Goal: Task Accomplishment & Management: Complete application form

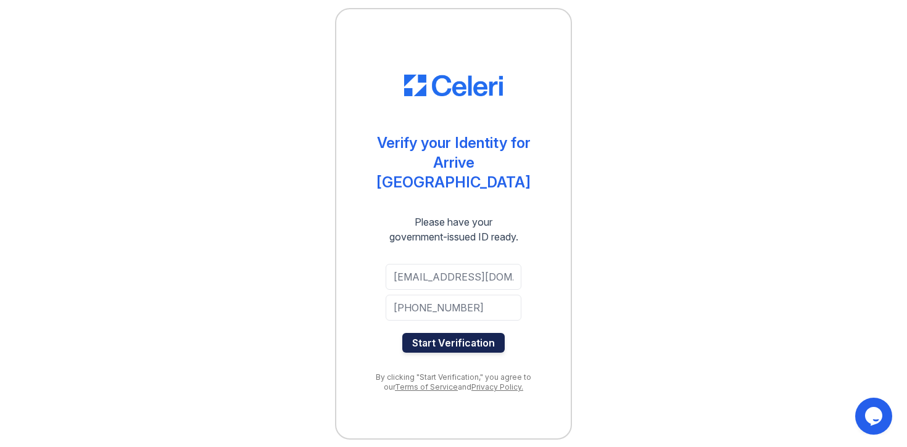
click at [461, 333] on button "Start Verification" at bounding box center [453, 343] width 102 height 20
